Goal: Task Accomplishment & Management: Manage account settings

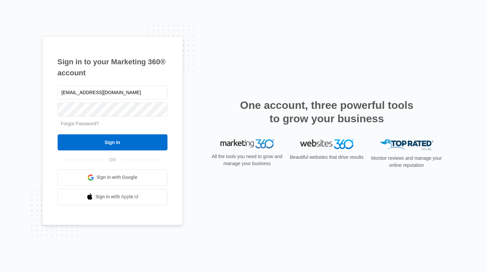
type input "[EMAIL_ADDRESS][DOMAIN_NAME]"
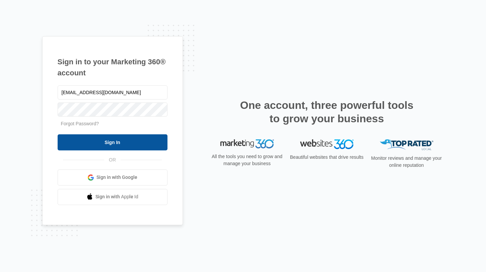
click at [103, 139] on input "Sign In" at bounding box center [113, 142] width 110 height 16
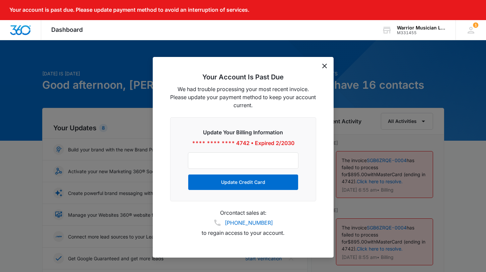
click at [324, 66] on icon "dismiss this dialog" at bounding box center [324, 66] width 5 height 5
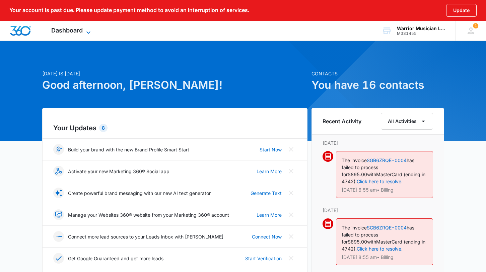
click at [89, 27] on div "Dashboard Apps Reputation Websites Forms CRM Email Social Shop Payments POS Con…" at bounding box center [71, 31] width 61 height 20
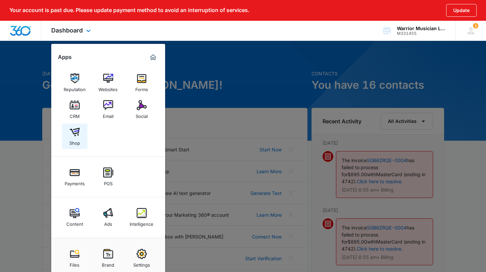
click at [76, 132] on img at bounding box center [75, 132] width 10 height 10
